Goal: Task Accomplishment & Management: Manage account settings

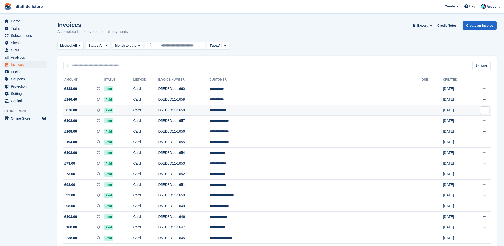
click at [210, 108] on td "D5ED8D11-1658" at bounding box center [184, 110] width 51 height 11
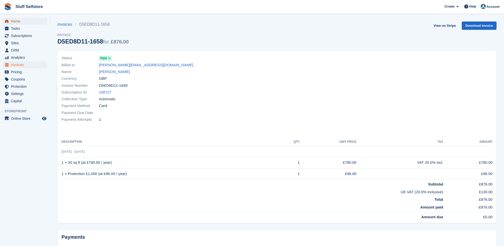
click at [17, 20] on span "Home" at bounding box center [26, 21] width 30 height 7
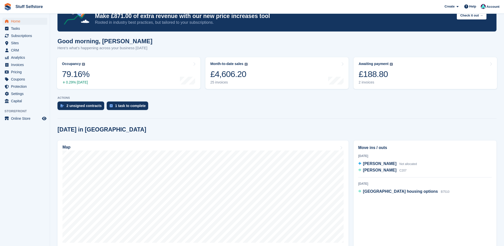
scroll to position [33, 0]
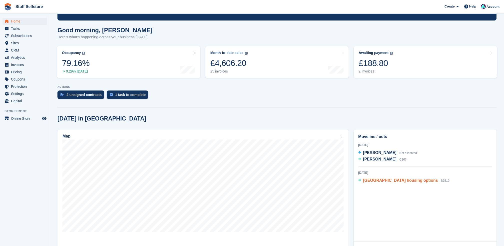
click at [390, 181] on span "North Norfolk district housing options" at bounding box center [400, 180] width 75 height 4
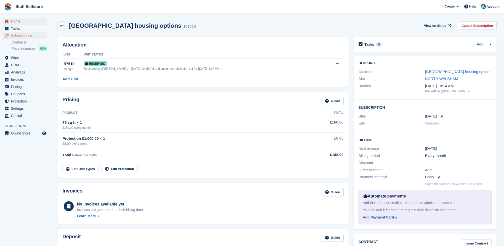
click at [15, 24] on span "Home" at bounding box center [26, 21] width 30 height 7
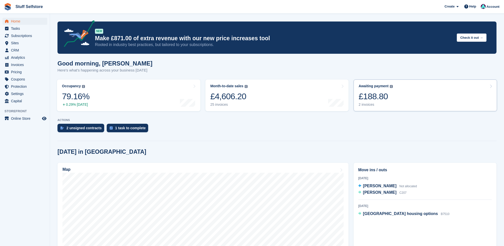
click at [377, 98] on div "£188.80" at bounding box center [376, 96] width 34 height 10
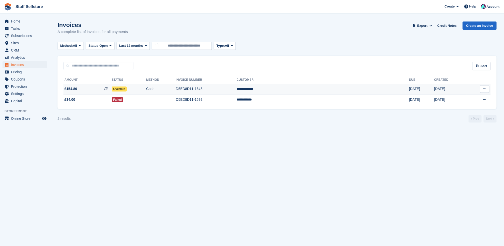
click at [139, 86] on td "Overdue" at bounding box center [129, 89] width 35 height 11
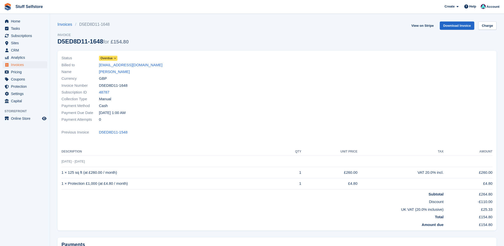
click at [109, 57] on span "Overdue" at bounding box center [107, 58] width 12 height 5
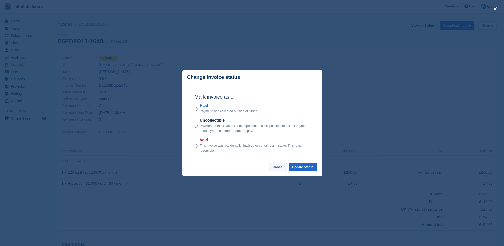
click at [279, 165] on button "Cancel" at bounding box center [278, 167] width 18 height 8
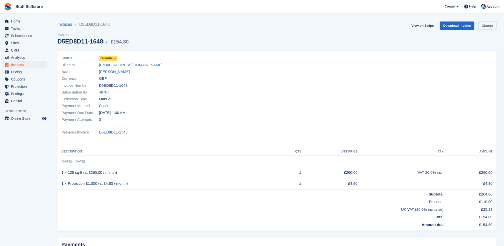
click at [488, 28] on link "Charge" at bounding box center [488, 26] width 18 height 8
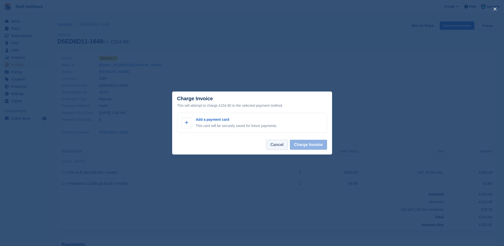
click at [284, 146] on button "Cancel" at bounding box center [277, 145] width 22 height 10
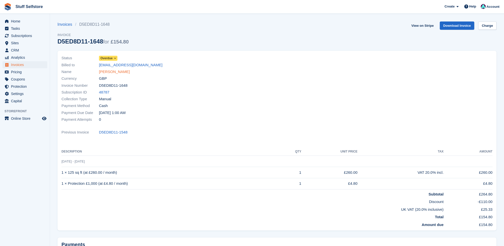
click at [112, 73] on link "[PERSON_NAME]" at bounding box center [114, 72] width 31 height 6
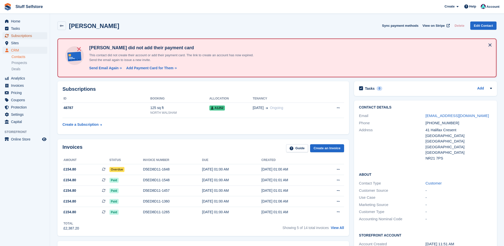
click at [21, 34] on span "Subscriptions" at bounding box center [26, 35] width 30 height 7
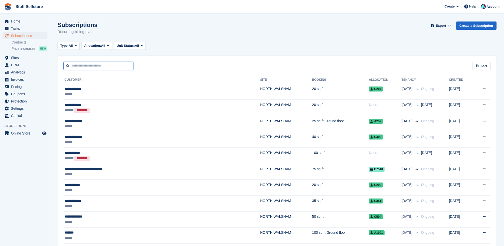
click at [95, 66] on input "text" at bounding box center [99, 66] width 70 height 8
type input "****"
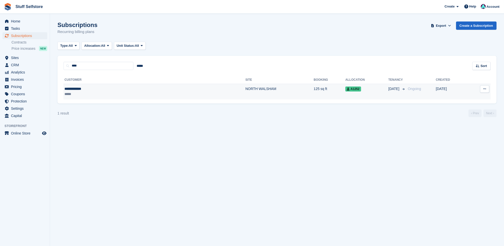
click at [81, 87] on div "**********" at bounding box center [105, 88] width 81 height 5
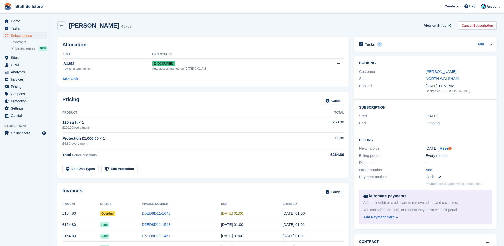
click at [440, 69] on div "[PERSON_NAME]" at bounding box center [459, 72] width 67 height 6
click at [440, 72] on link "[PERSON_NAME]" at bounding box center [441, 72] width 31 height 4
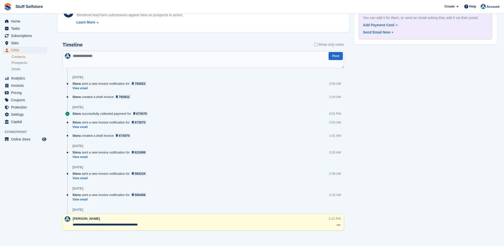
scroll to position [298, 0]
